Goal: Task Accomplishment & Management: Use online tool/utility

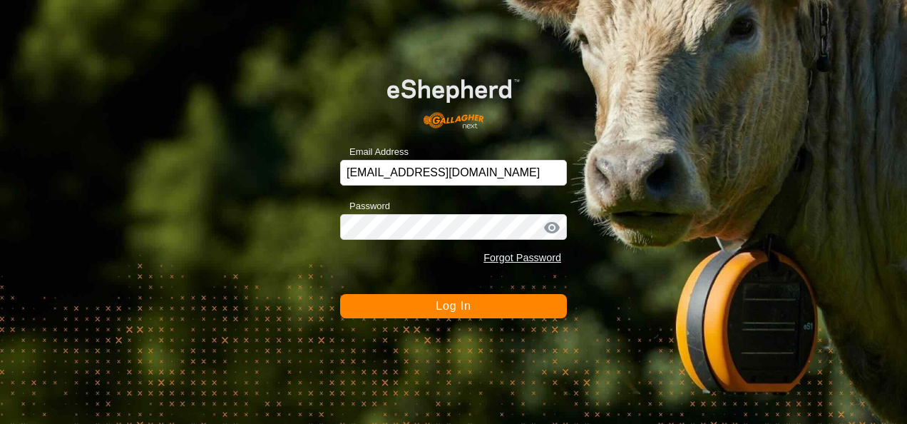
click at [461, 300] on span "Log In" at bounding box center [453, 306] width 35 height 12
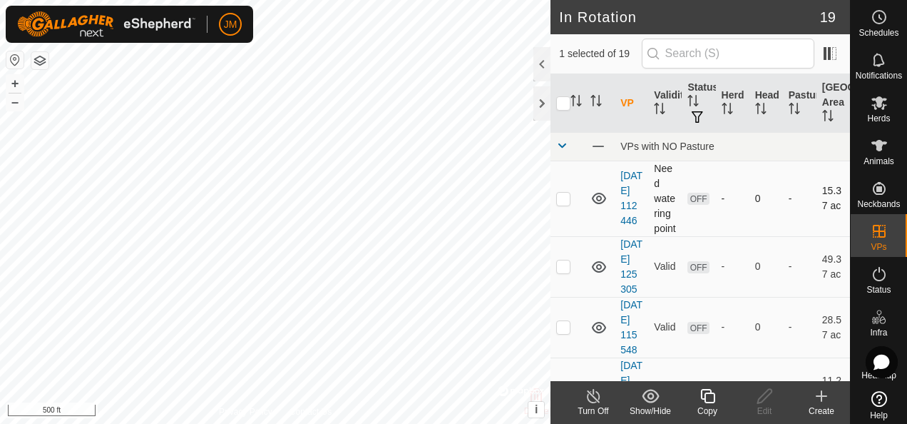
checkbox input "false"
checkbox input "true"
click at [764, 399] on icon at bounding box center [764, 396] width 14 height 14
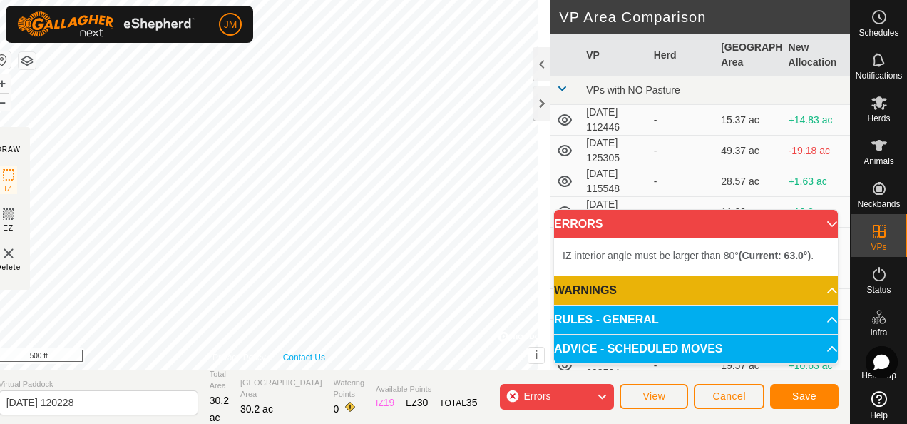
click at [322, 351] on div "Privacy Policy Contact Us IZ interior angle must be larger than 80° (Current: 6…" at bounding box center [269, 184] width 564 height 369
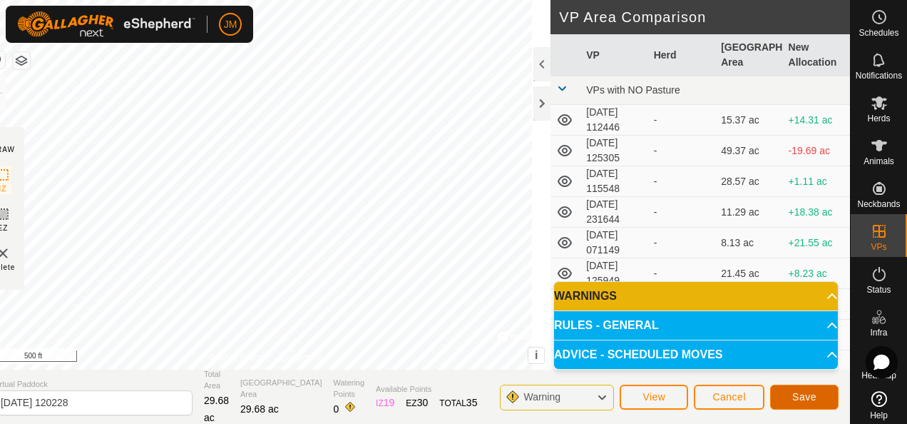
click at [793, 396] on span "Save" at bounding box center [804, 396] width 24 height 11
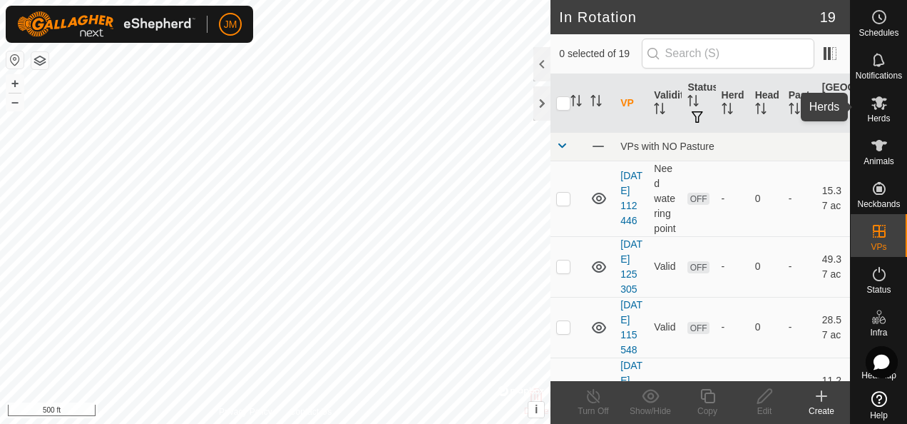
click at [876, 98] on icon at bounding box center [880, 103] width 16 height 14
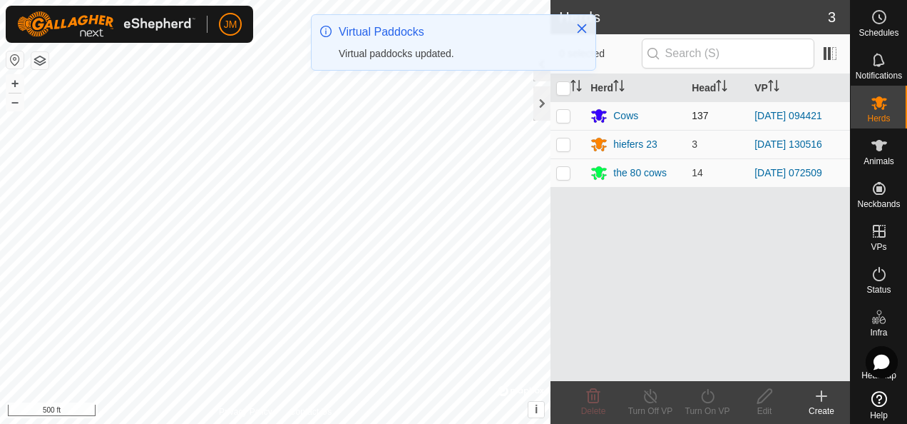
click at [564, 113] on p-checkbox at bounding box center [563, 115] width 14 height 11
checkbox input "true"
click at [706, 398] on icon at bounding box center [708, 395] width 18 height 17
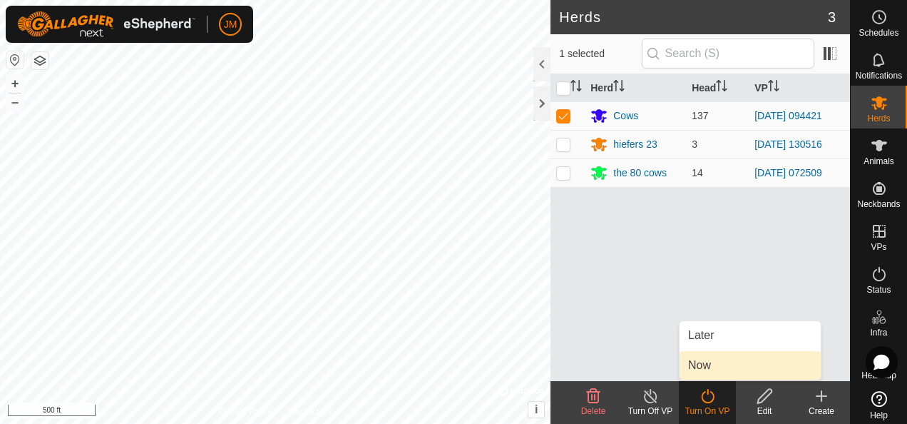
click at [710, 369] on link "Now" at bounding box center [750, 365] width 141 height 29
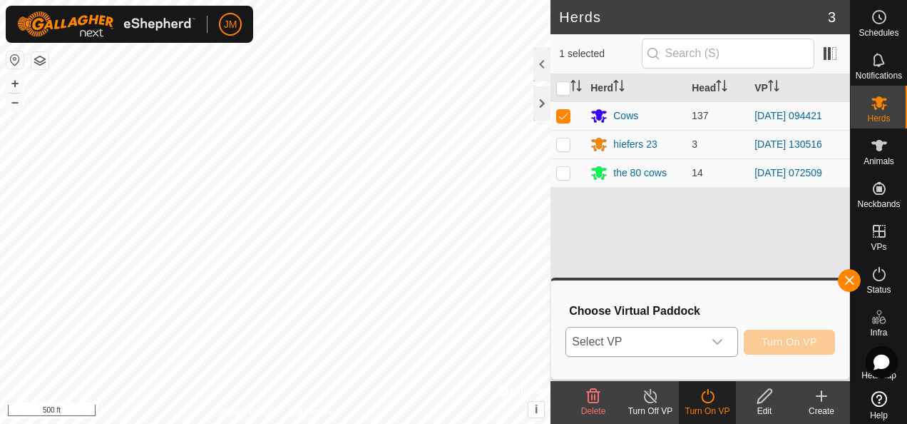
click at [723, 339] on icon "dropdown trigger" at bounding box center [717, 341] width 11 height 11
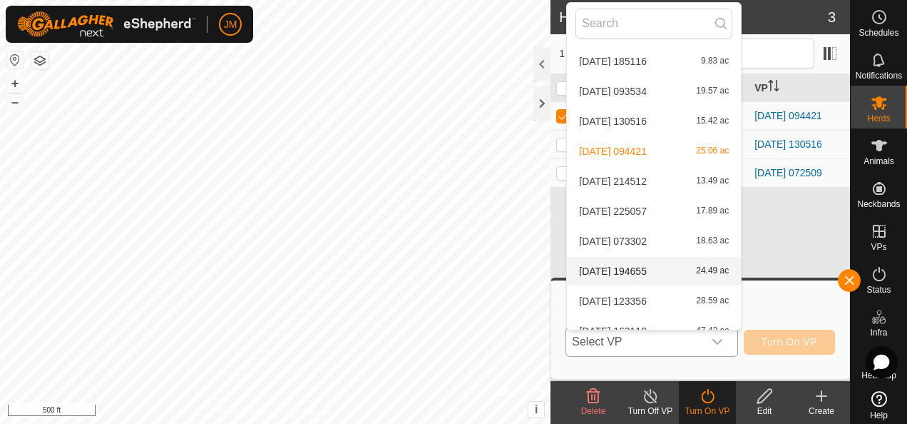
scroll to position [315, 0]
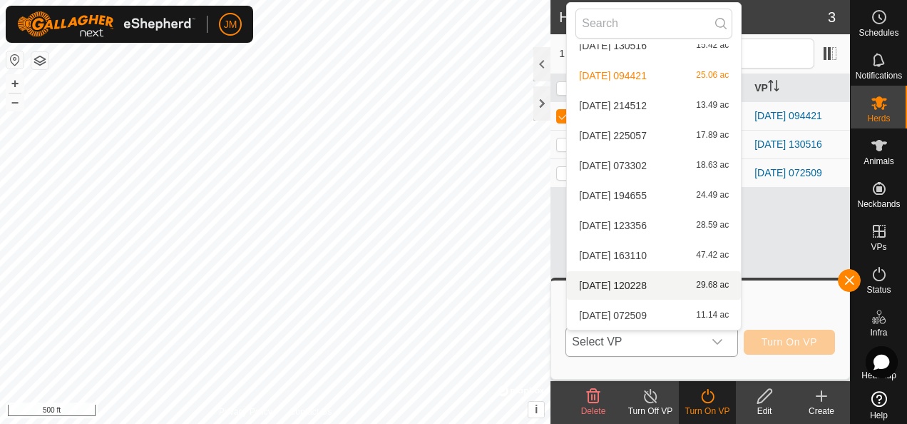
click at [646, 280] on li "[DATE] 120228 29.68 ac" at bounding box center [654, 285] width 174 height 29
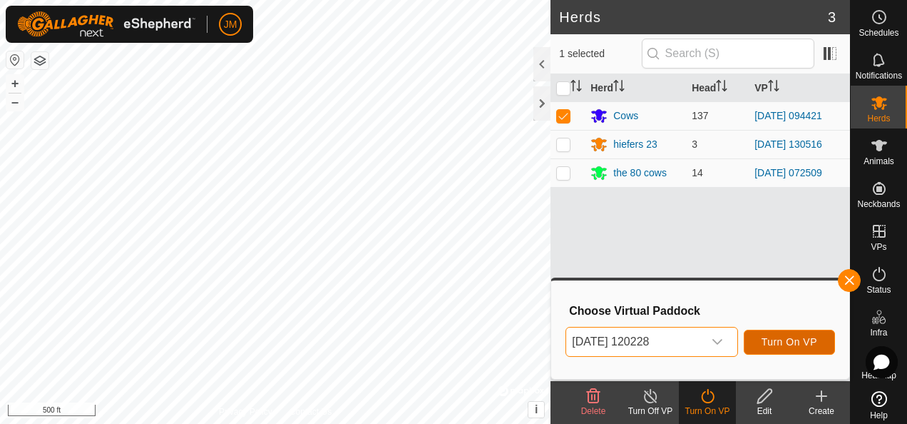
click at [811, 339] on span "Turn On VP" at bounding box center [790, 341] width 56 height 11
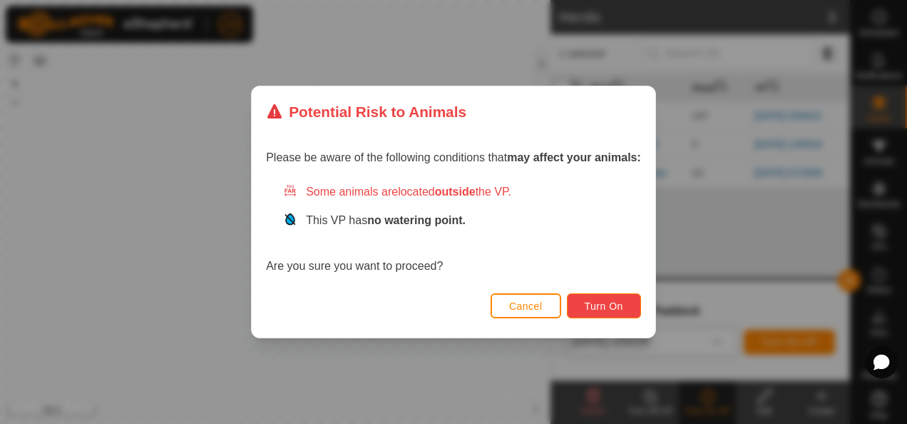
click at [610, 307] on span "Turn On" at bounding box center [604, 305] width 39 height 11
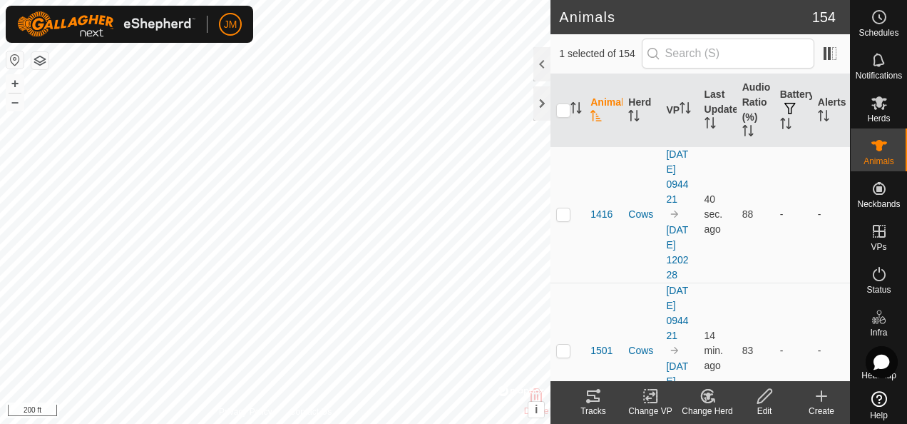
click at [596, 397] on icon at bounding box center [593, 395] width 13 height 11
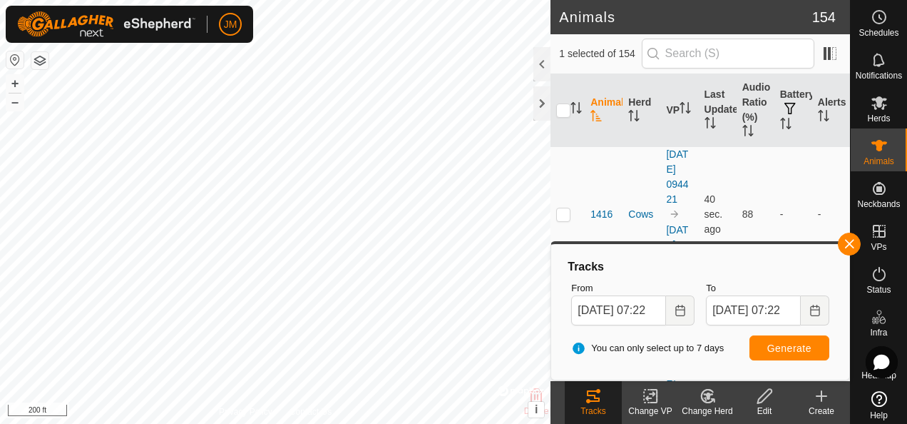
click at [479, 423] on html "JM Schedules Notifications Herds Animals Neckbands VPs Status Infra Heatmap Hel…" at bounding box center [453, 212] width 907 height 424
click at [424, 423] on html "JM Schedules Notifications Herds Animals Neckbands VPs Status Infra Heatmap Hel…" at bounding box center [453, 212] width 907 height 424
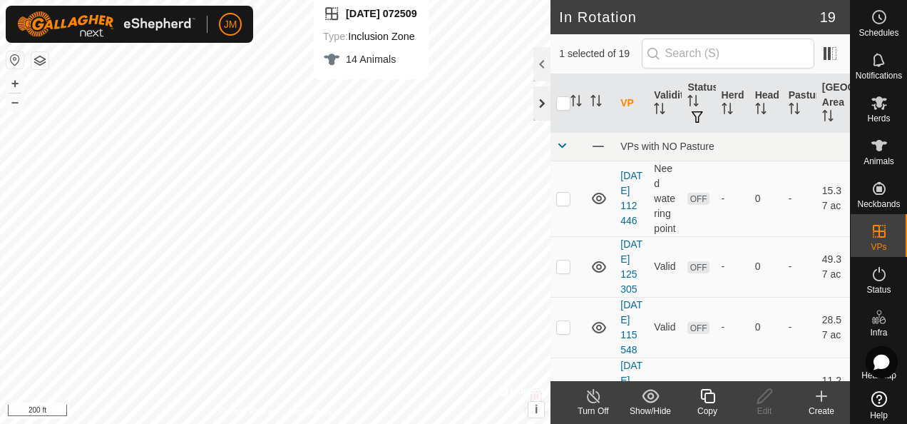
checkbox input "true"
checkbox input "false"
click at [765, 392] on icon at bounding box center [765, 395] width 18 height 17
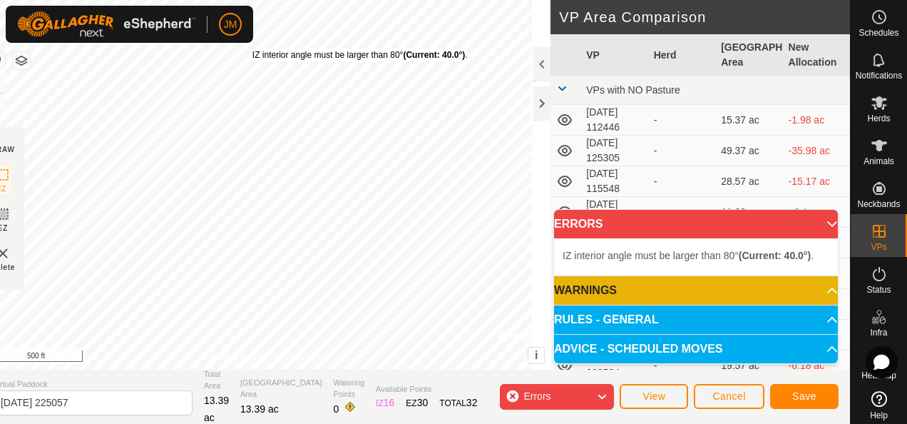
click at [271, 48] on div "IZ interior angle must be larger than 80° (Current: 40.0°) ." at bounding box center [359, 54] width 215 height 13
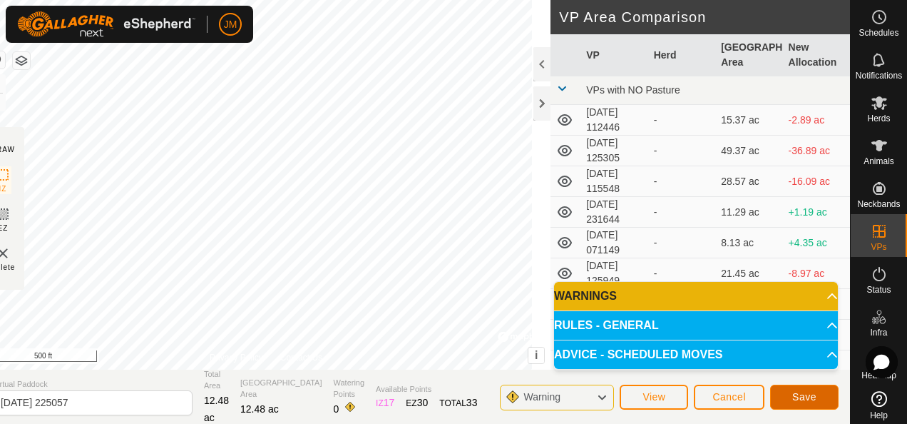
click at [802, 400] on span "Save" at bounding box center [804, 396] width 24 height 11
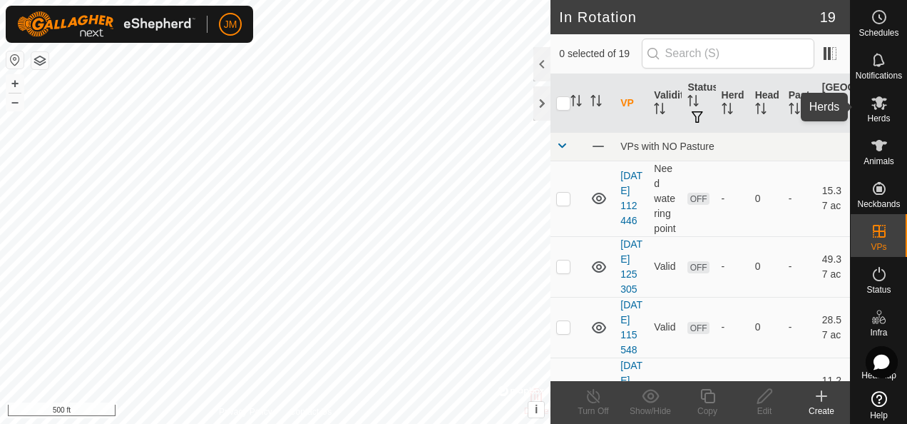
click at [874, 103] on icon at bounding box center [880, 103] width 16 height 14
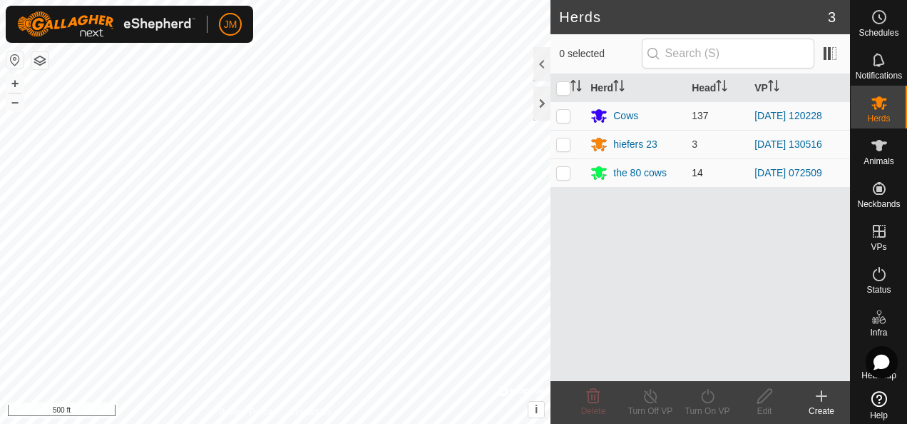
click at [566, 169] on p-checkbox at bounding box center [563, 172] width 14 height 11
checkbox input "true"
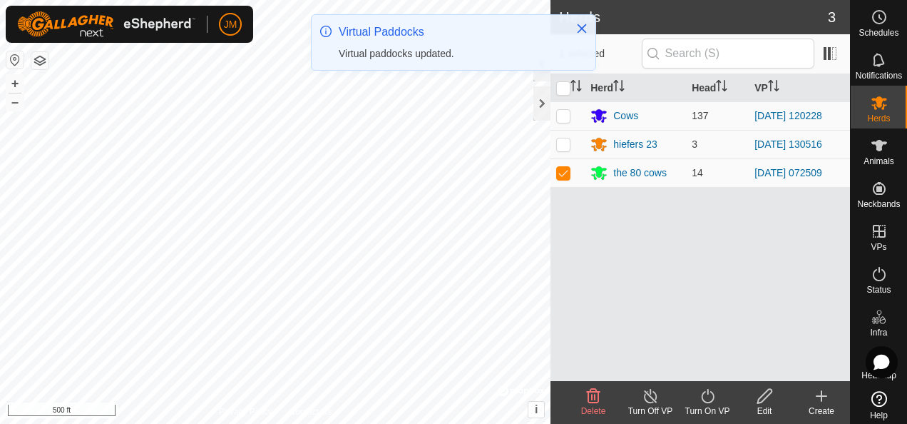
click at [710, 392] on icon at bounding box center [708, 395] width 18 height 17
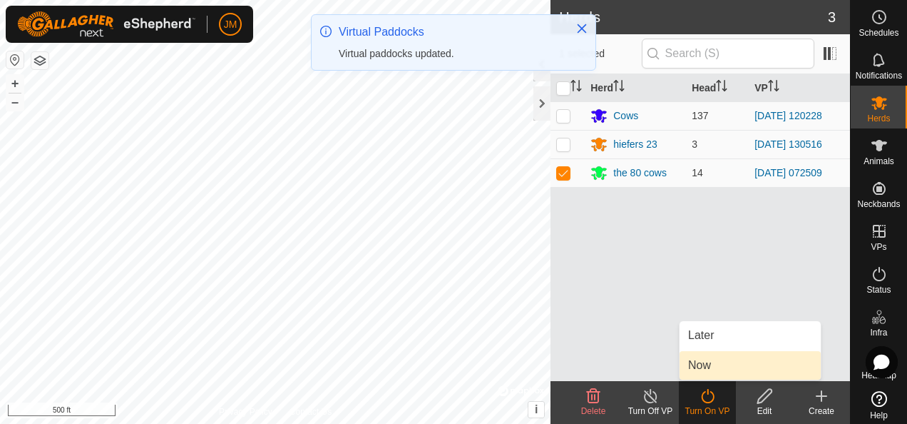
click at [719, 364] on link "Now" at bounding box center [750, 365] width 141 height 29
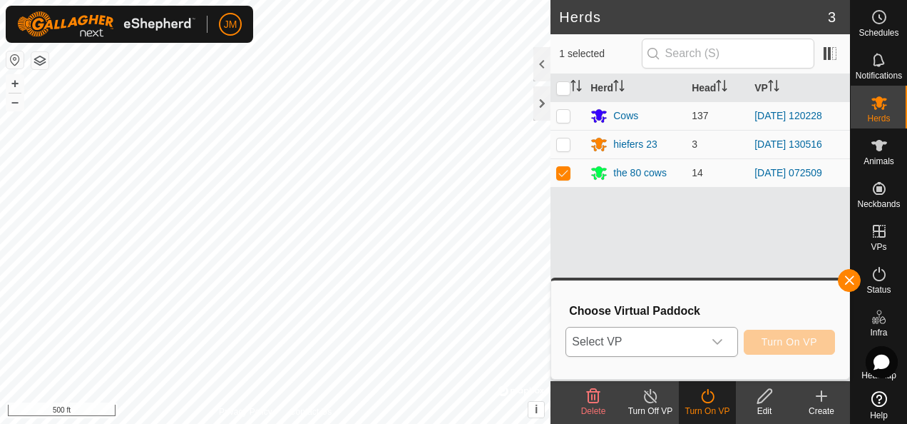
click at [737, 341] on p-select "Select VP" at bounding box center [652, 342] width 172 height 30
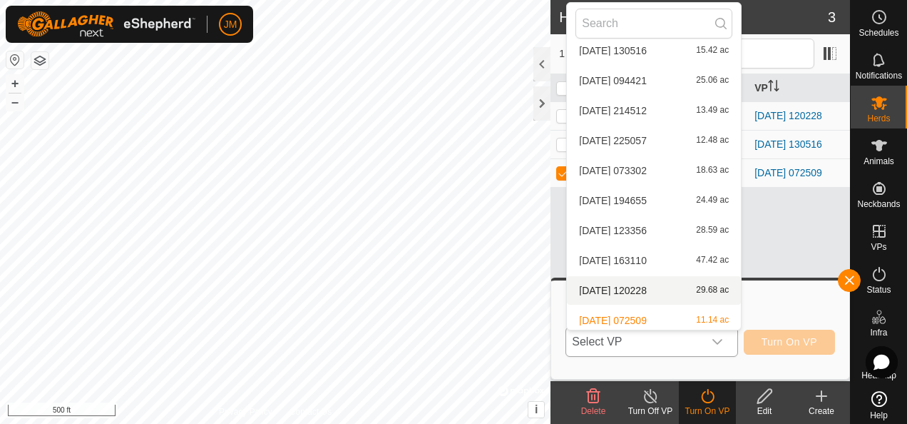
scroll to position [315, 0]
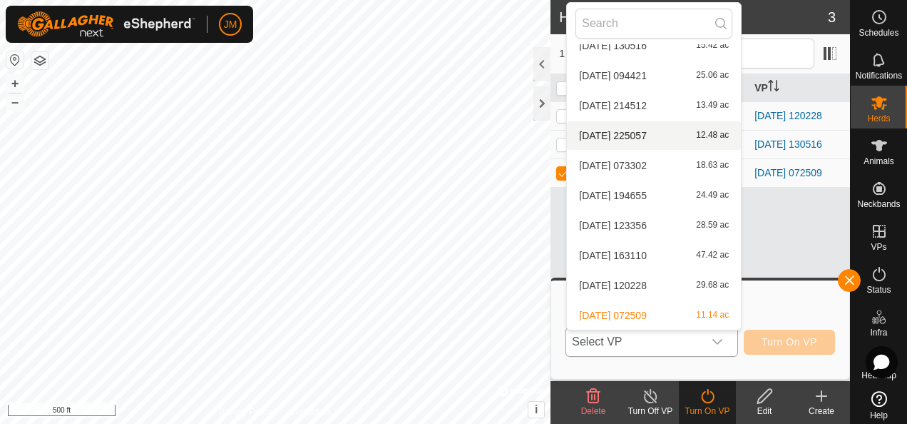
click at [630, 132] on li "[DATE] 225057 12.48 ac" at bounding box center [654, 135] width 174 height 29
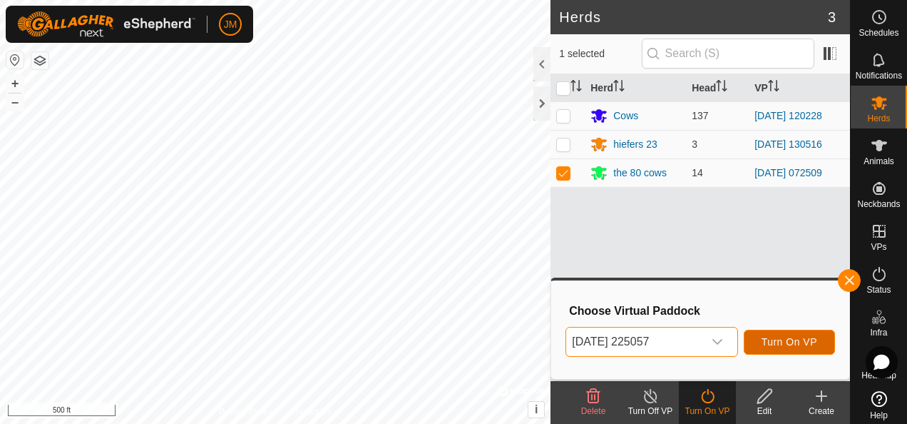
click at [793, 351] on button "Turn On VP" at bounding box center [789, 342] width 91 height 25
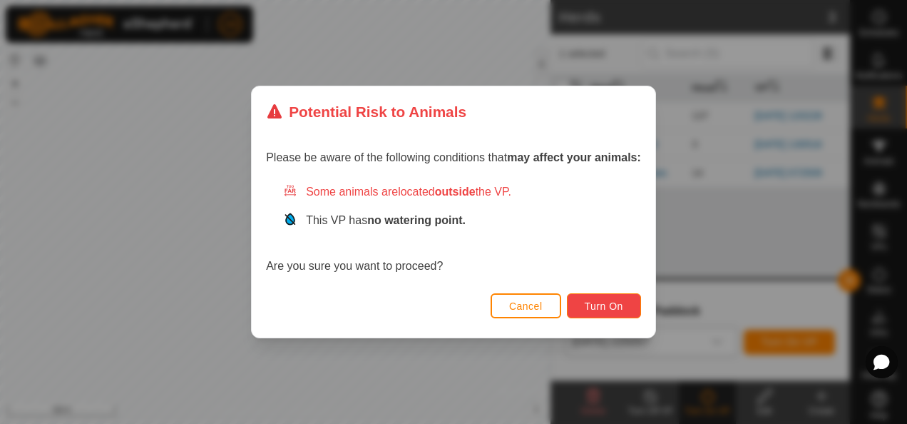
click at [613, 305] on span "Turn On" at bounding box center [604, 305] width 39 height 11
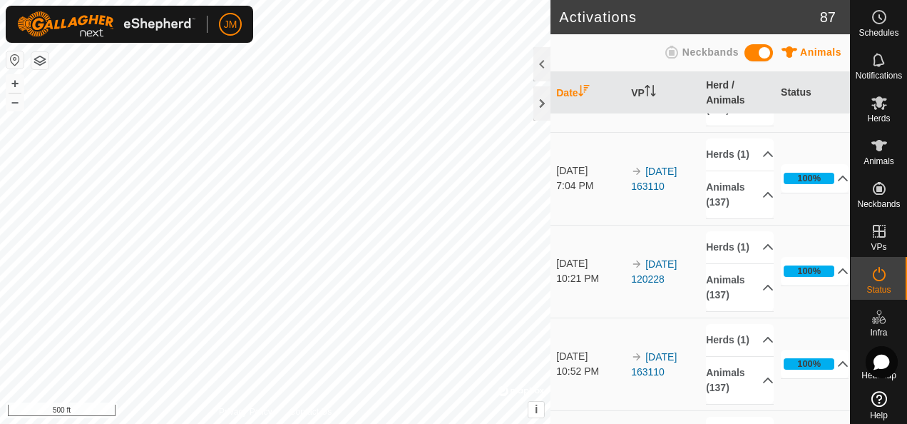
scroll to position [357, 0]
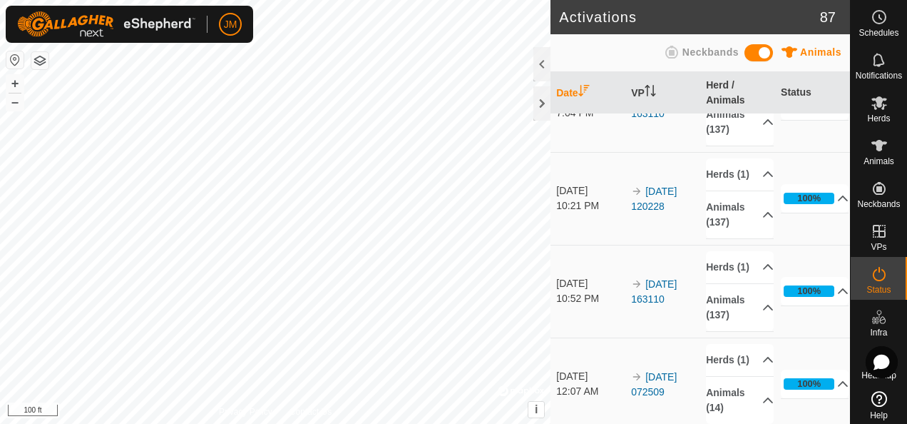
scroll to position [428, 0]
